Goal: Transaction & Acquisition: Register for event/course

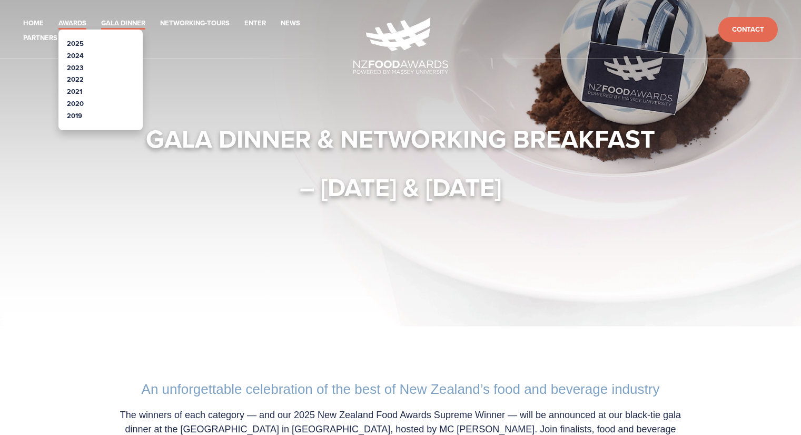
click at [75, 19] on link "Awards" at bounding box center [72, 23] width 28 height 12
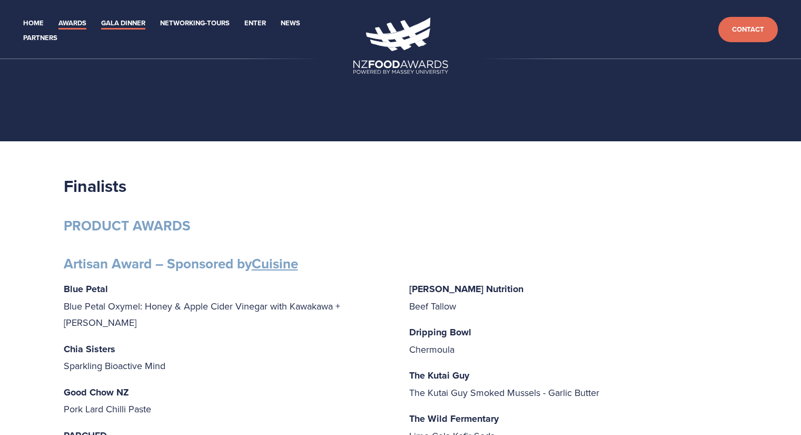
click at [116, 21] on link "Gala Dinner" at bounding box center [123, 23] width 44 height 12
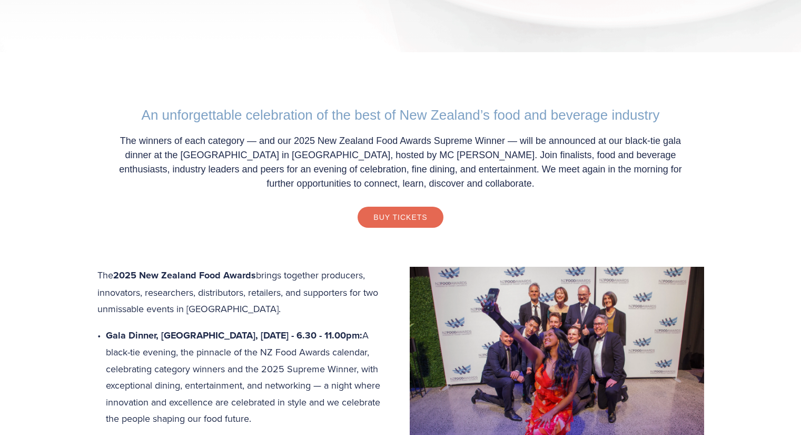
scroll to position [316, 0]
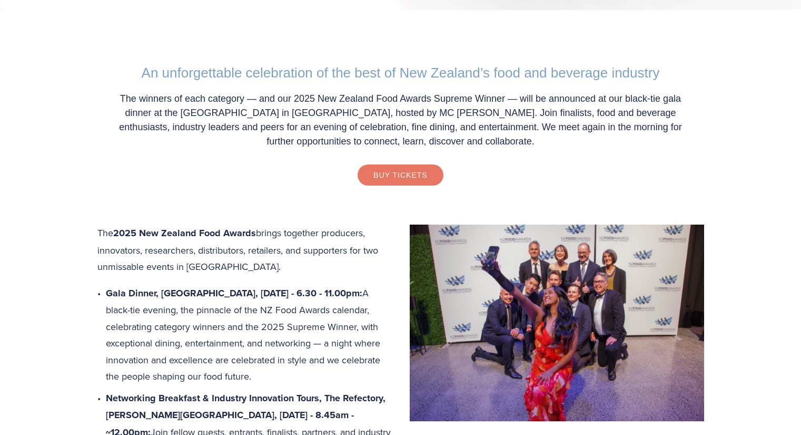
click at [400, 178] on link "Buy Tickets" at bounding box center [400, 174] width 85 height 21
